Goal: Transaction & Acquisition: Purchase product/service

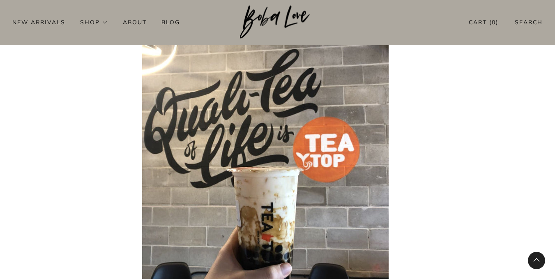
scroll to position [179, 0]
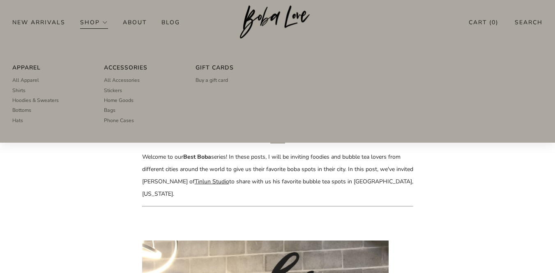
click at [99, 16] on link "Shop" at bounding box center [94, 22] width 28 height 13
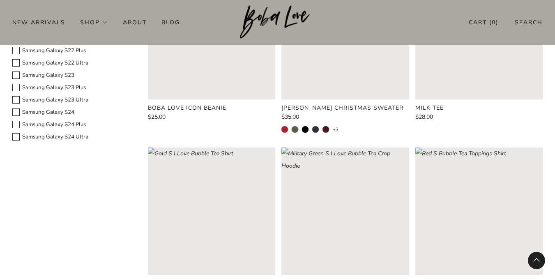
scroll to position [960, 0]
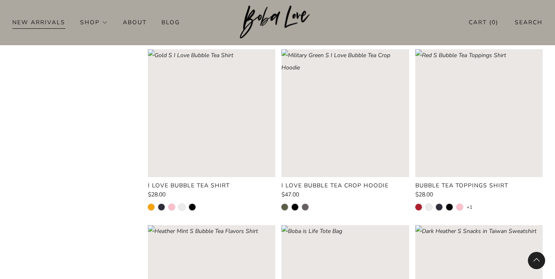
click at [38, 22] on link "New Arrivals" at bounding box center [38, 22] width 53 height 13
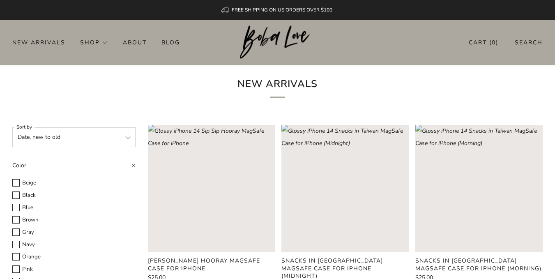
click at [265, 32] on img at bounding box center [277, 42] width 75 height 34
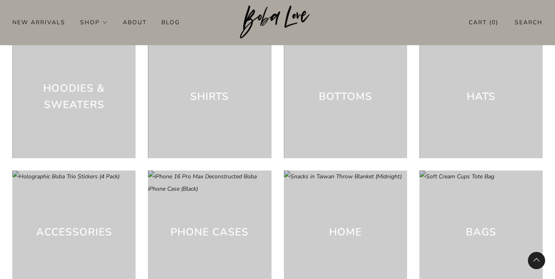
scroll to position [2078, 0]
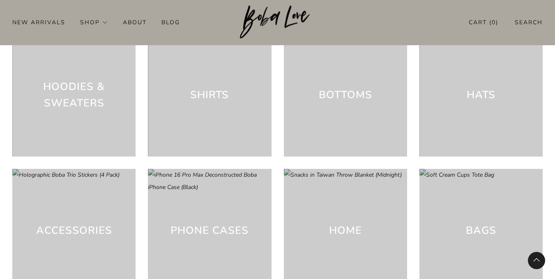
click at [377, 103] on div "Bottoms" at bounding box center [345, 94] width 123 height 123
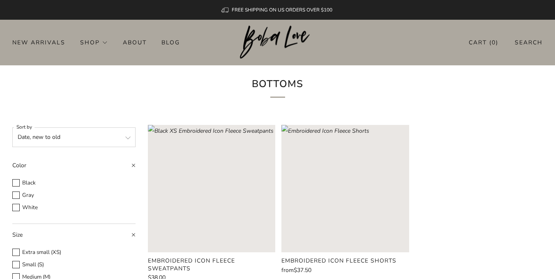
drag, startPoint x: 0, startPoint y: 0, endPoint x: 255, endPoint y: 167, distance: 304.5
